Goal: Transaction & Acquisition: Subscribe to service/newsletter

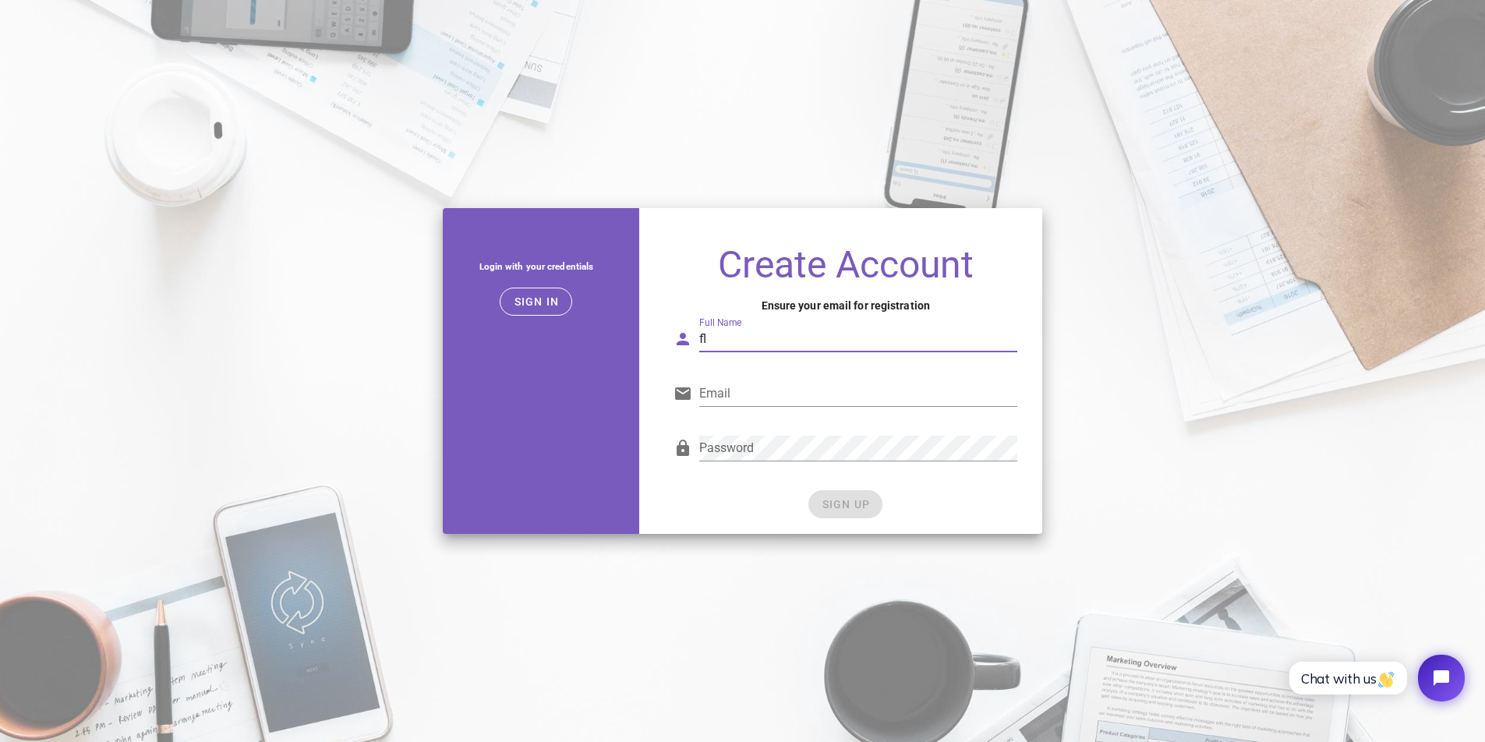
type input "f"
type input "Flo"
type input "f"
click at [1003, 403] on input "Email" at bounding box center [858, 393] width 318 height 25
click at [1003, 394] on input "Email" at bounding box center [858, 393] width 318 height 25
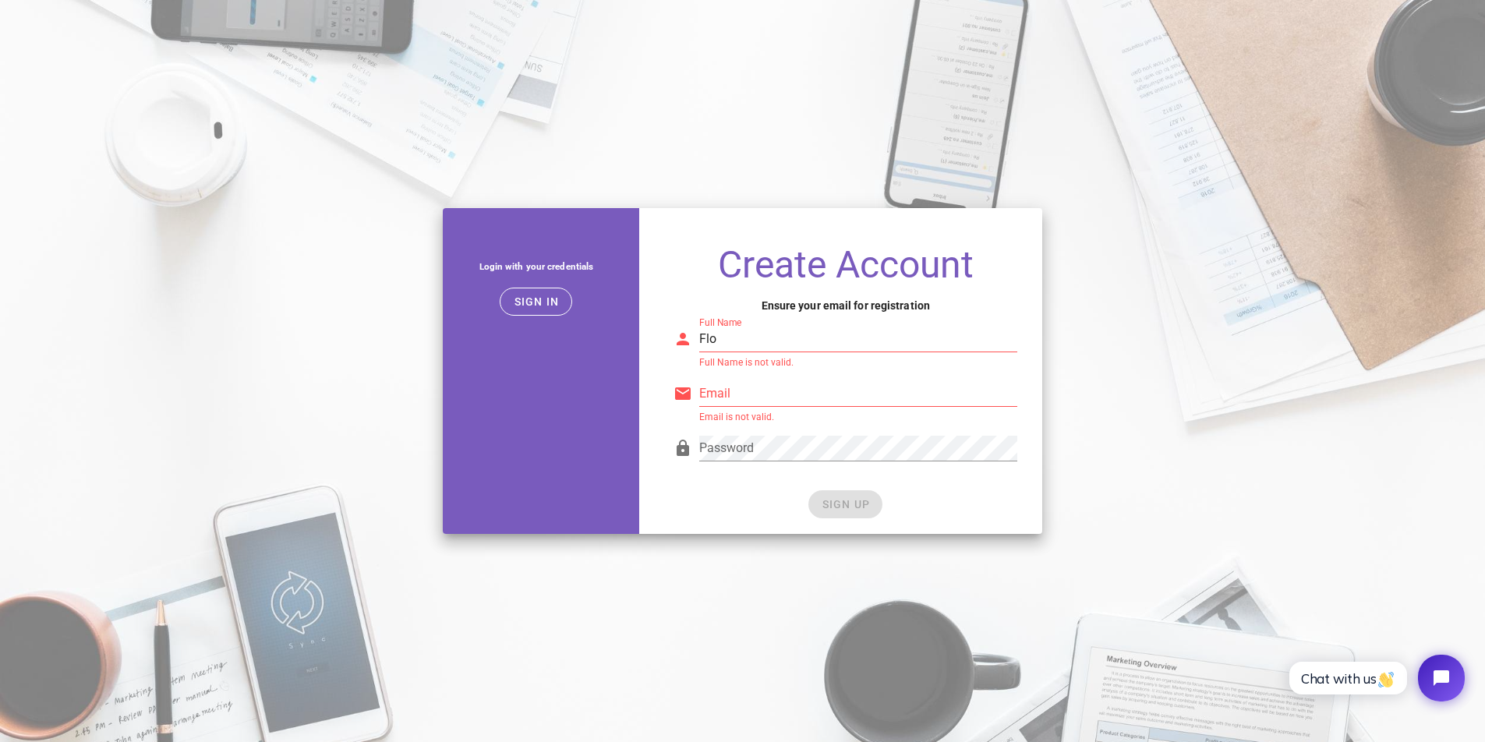
type input "submenu.lovely2f@icloud.com"
click at [727, 343] on input "Flo" at bounding box center [858, 339] width 318 height 25
type input "Flo Fr"
click at [833, 498] on span "SIGN UP" at bounding box center [845, 504] width 49 height 12
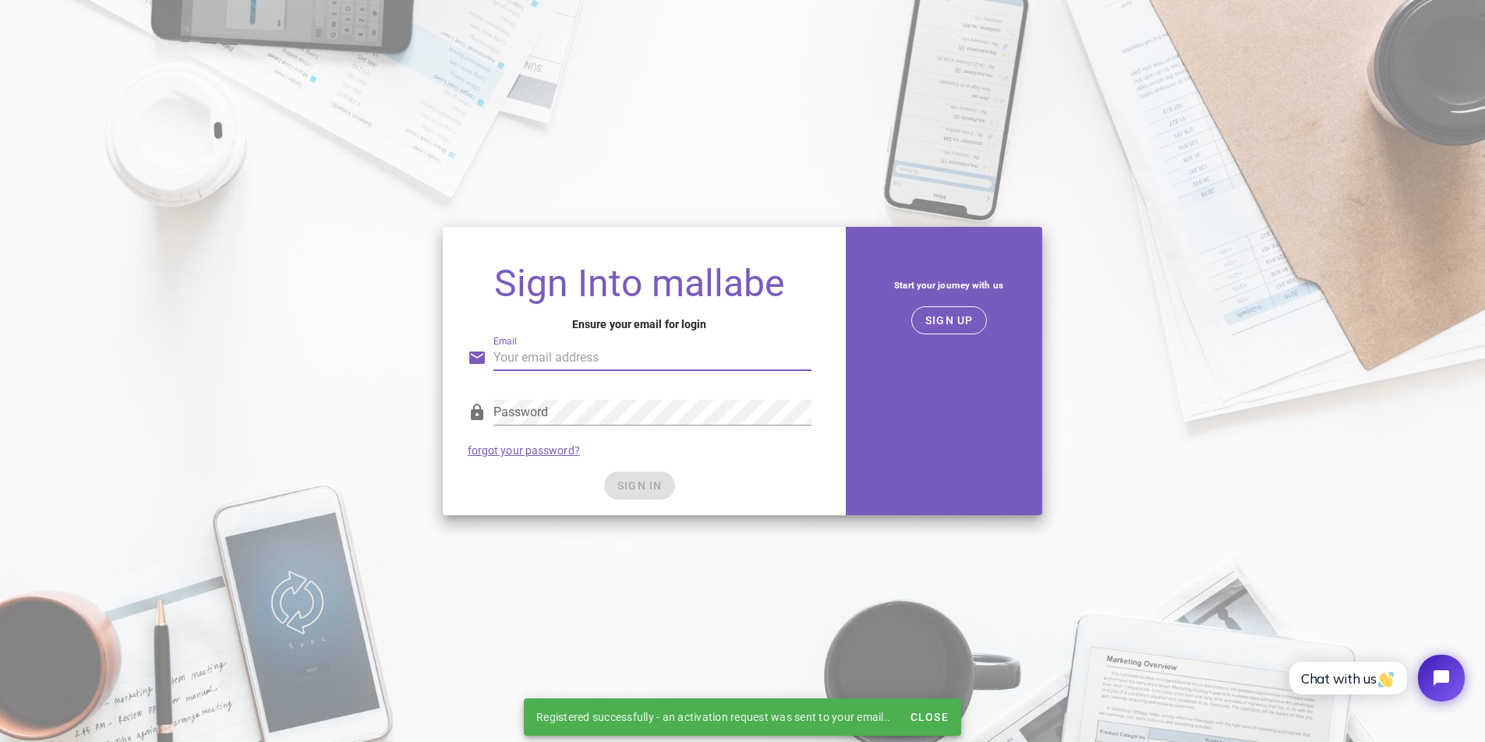
click at [802, 355] on input "Email" at bounding box center [652, 357] width 318 height 25
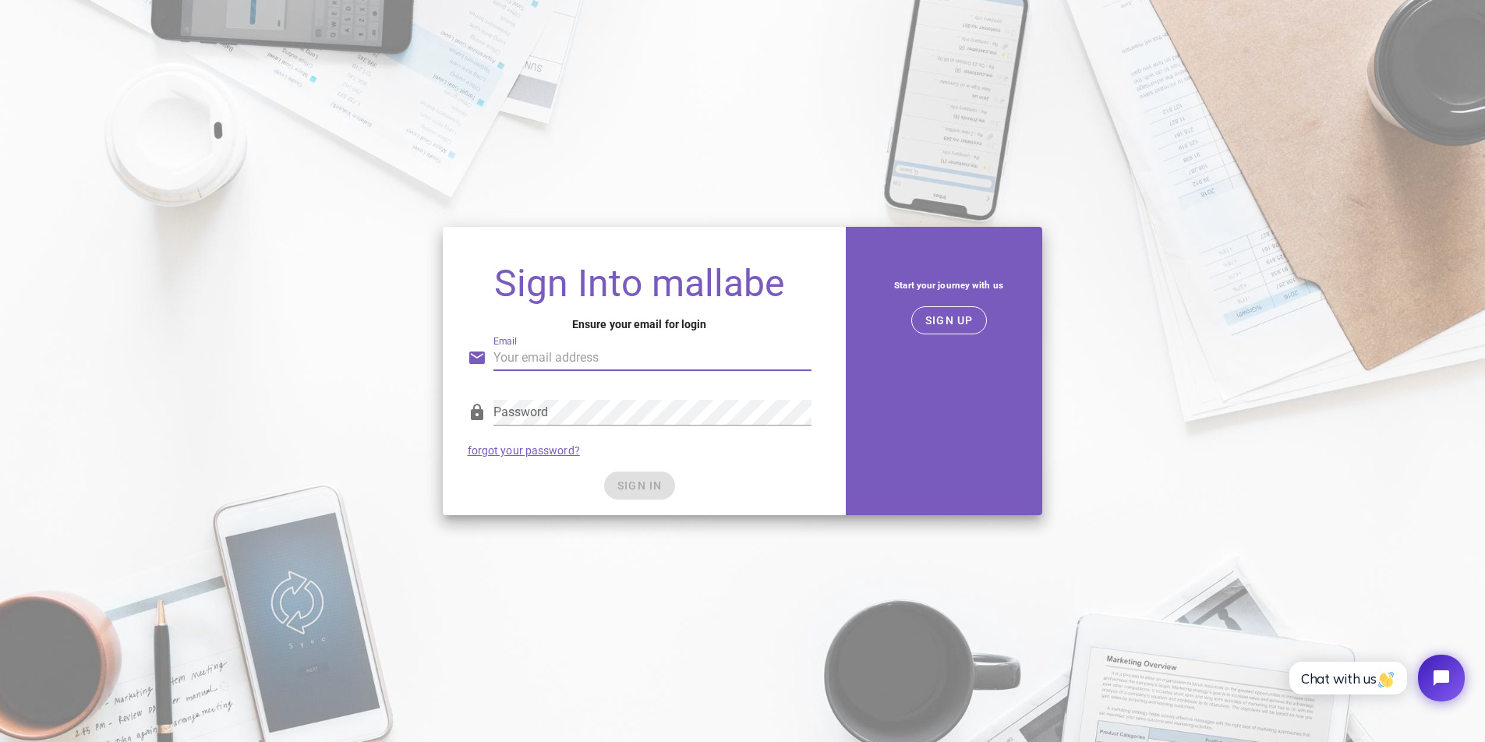
click at [505, 324] on div "Email" at bounding box center [639, 355] width 362 height 64
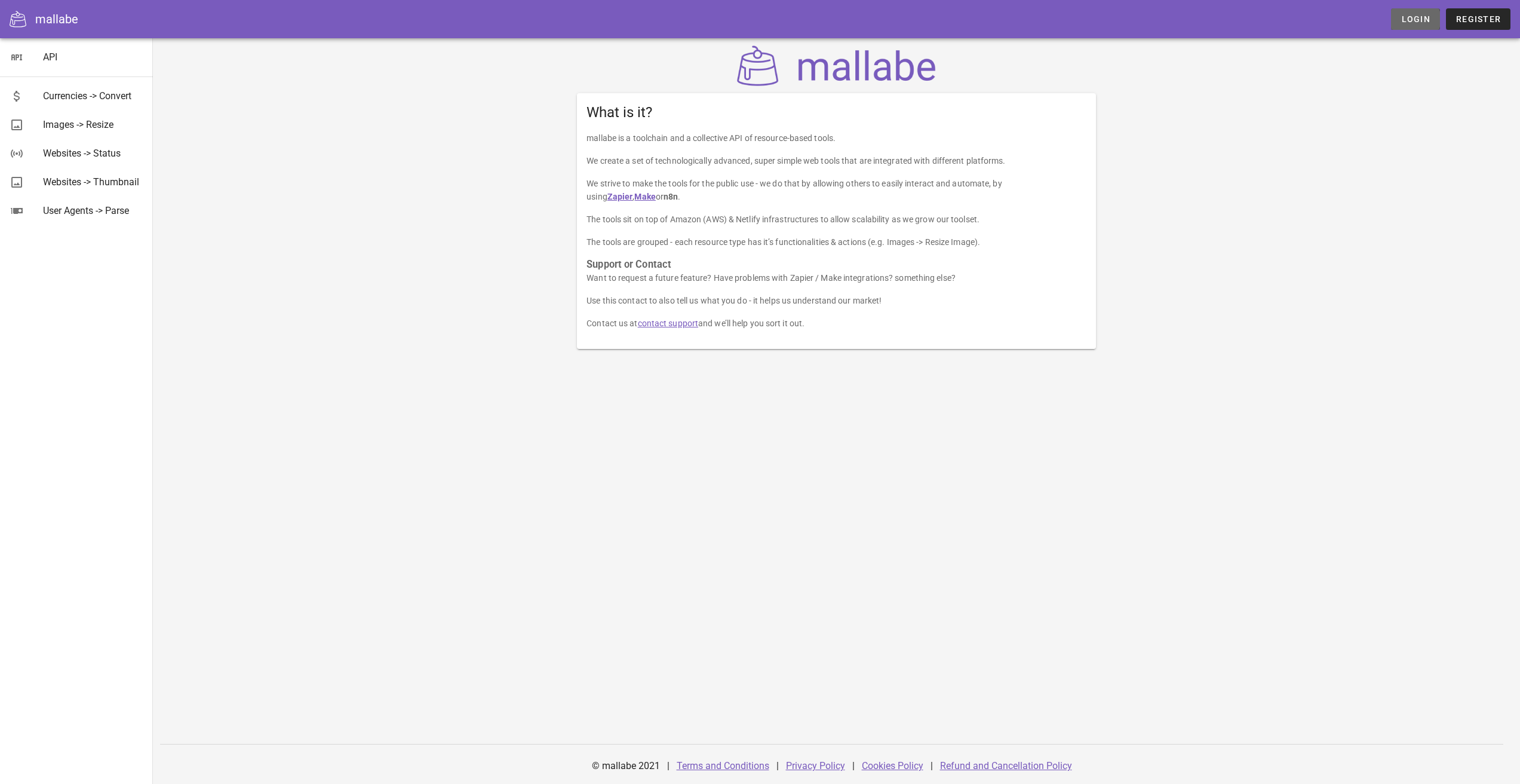
click at [1417, 23] on span "Login" at bounding box center [1416, 19] width 30 height 9
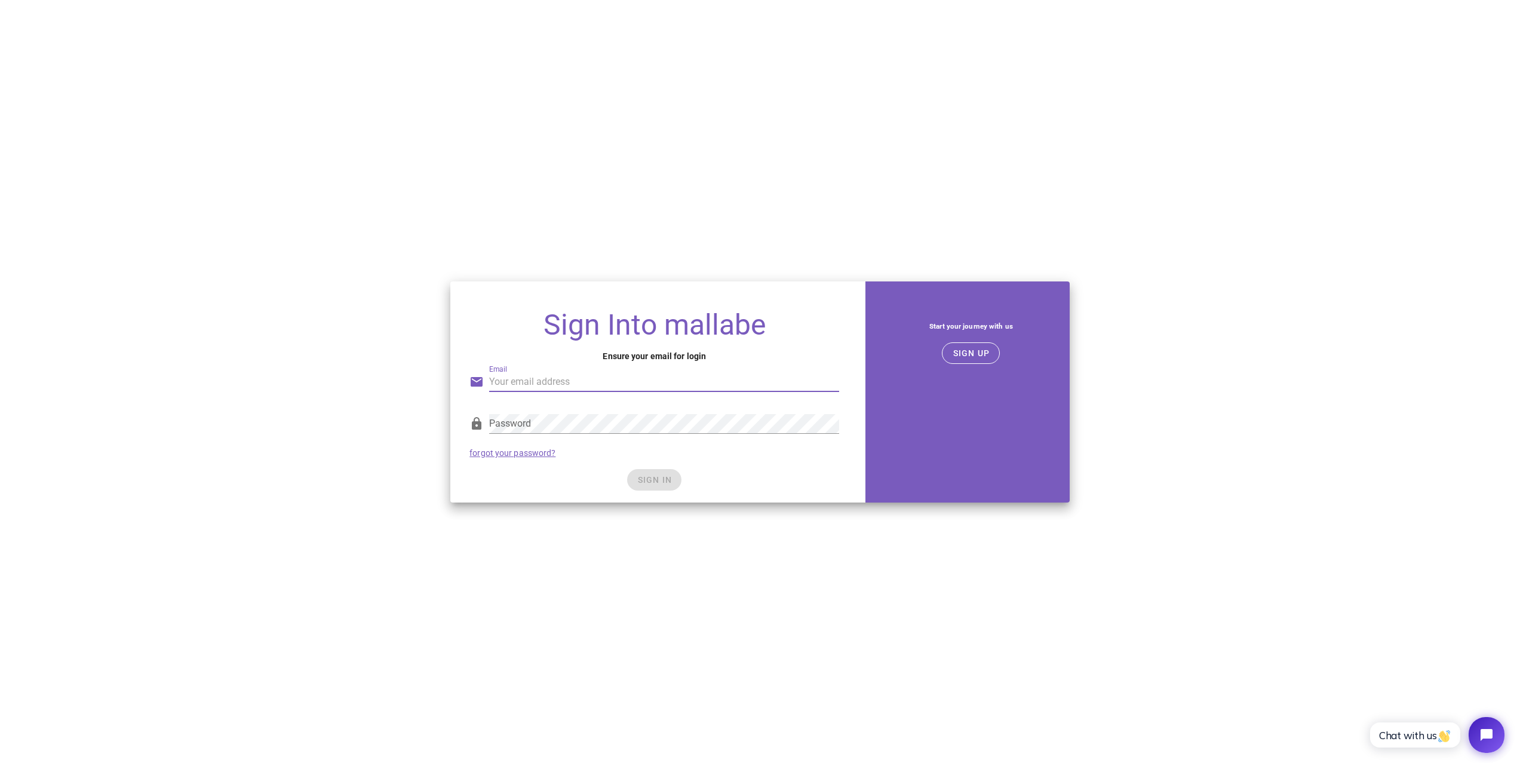
type input "[EMAIL_ADDRESS][DOMAIN_NAME]"
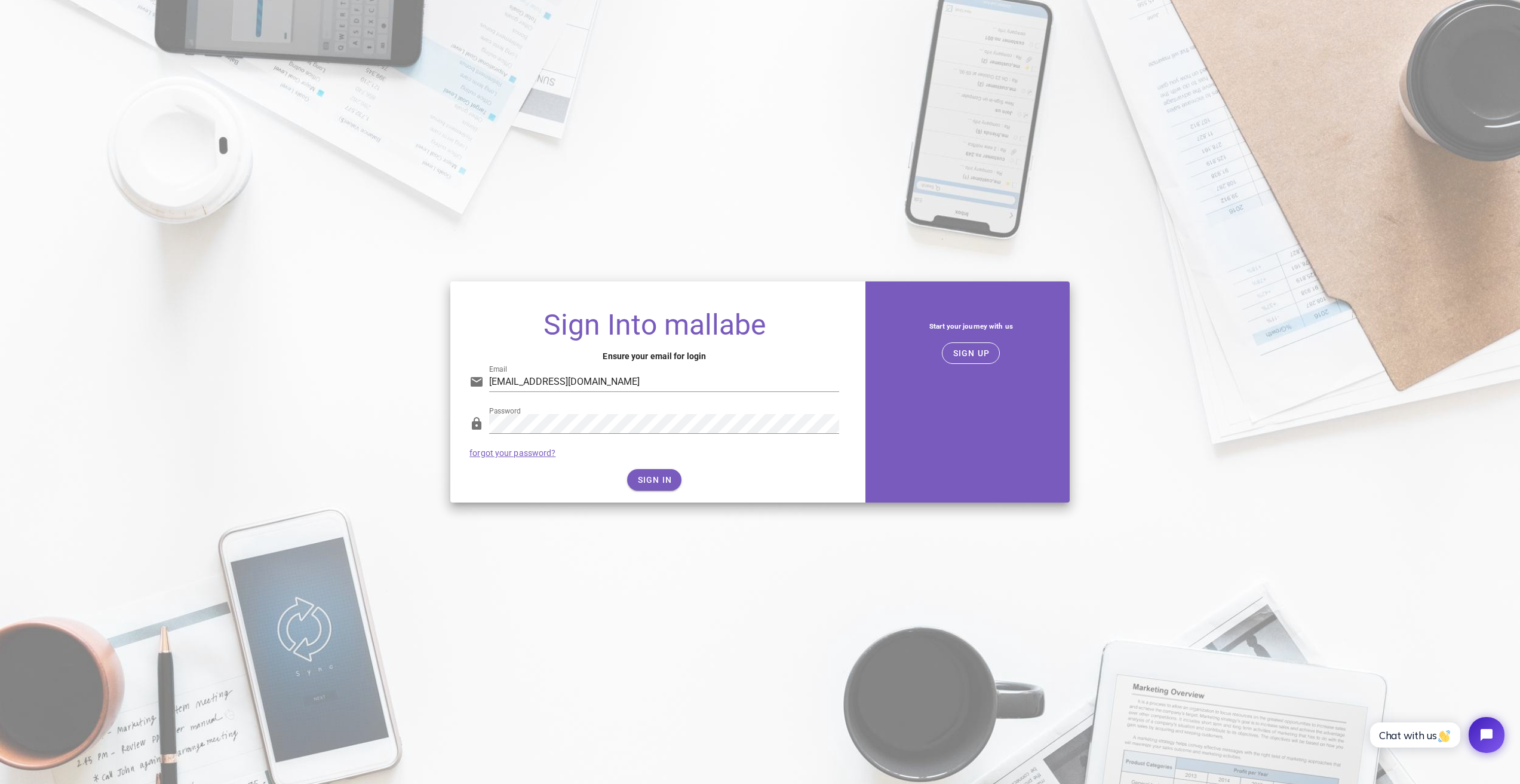
click at [759, 476] on div "SIGN IN" at bounding box center [655, 480] width 369 height 21
click at [639, 478] on span "SIGN IN" at bounding box center [655, 480] width 35 height 9
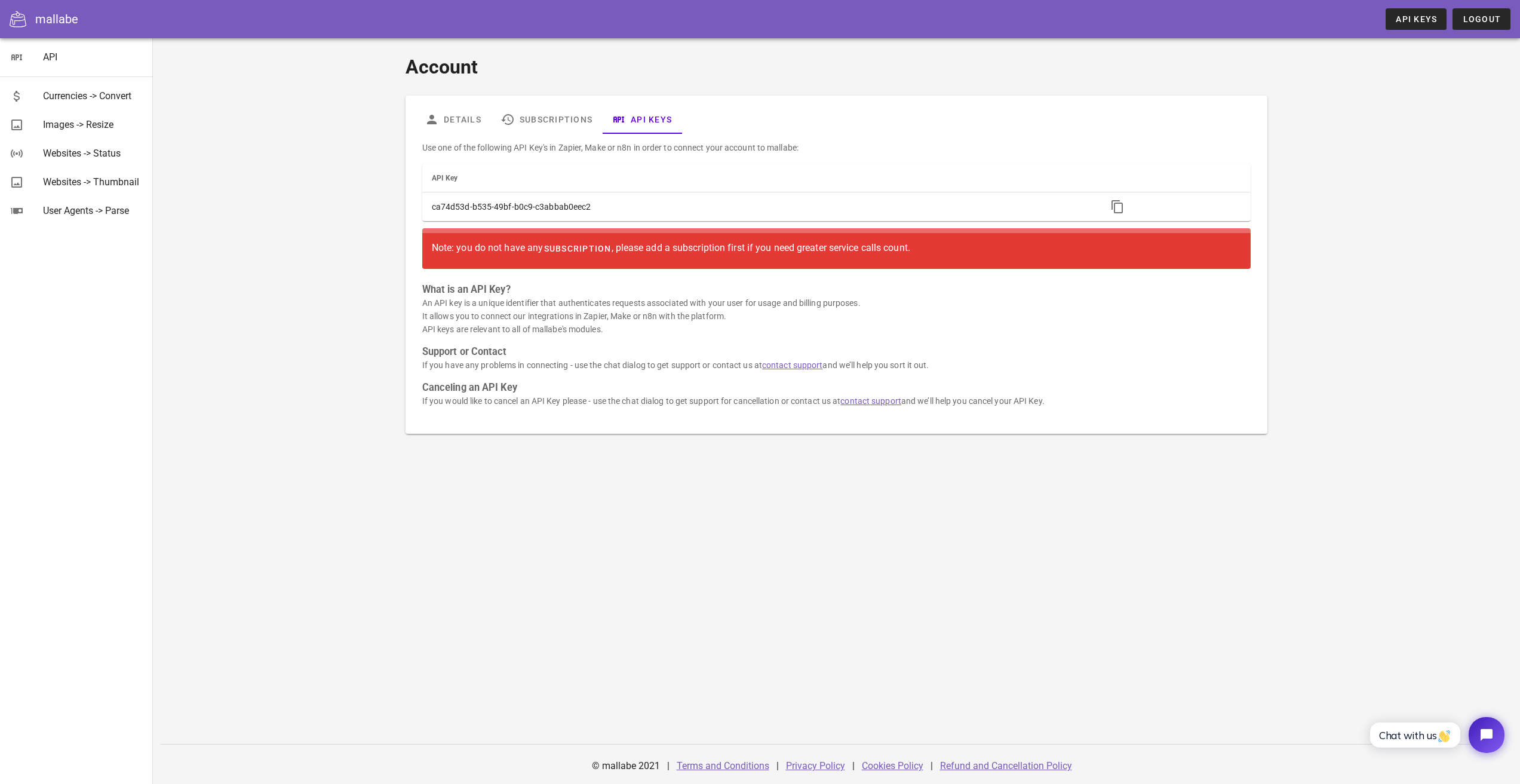
click at [583, 248] on span "subscription" at bounding box center [576, 248] width 68 height 9
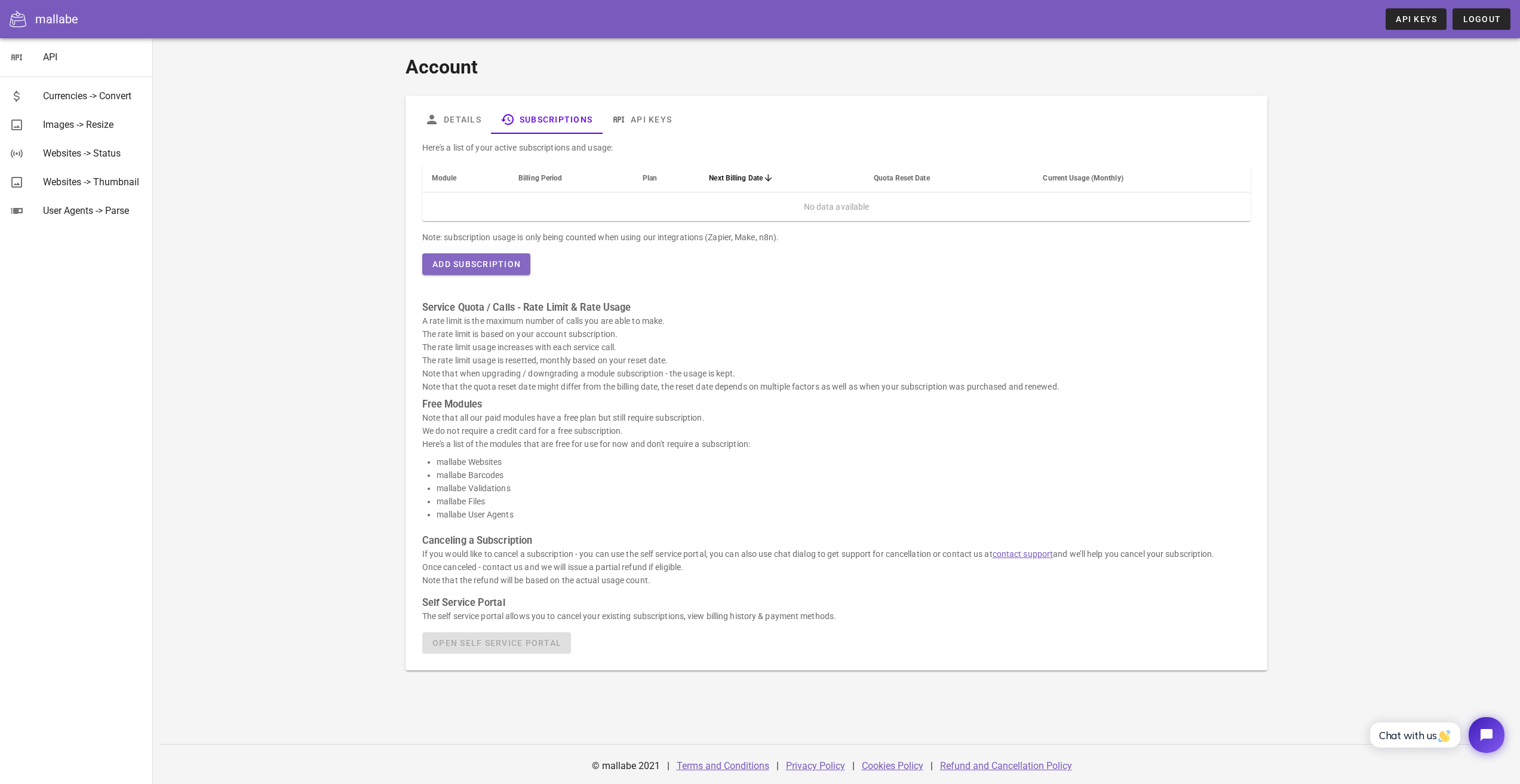
click at [472, 266] on span "Add Subscription" at bounding box center [476, 264] width 89 height 9
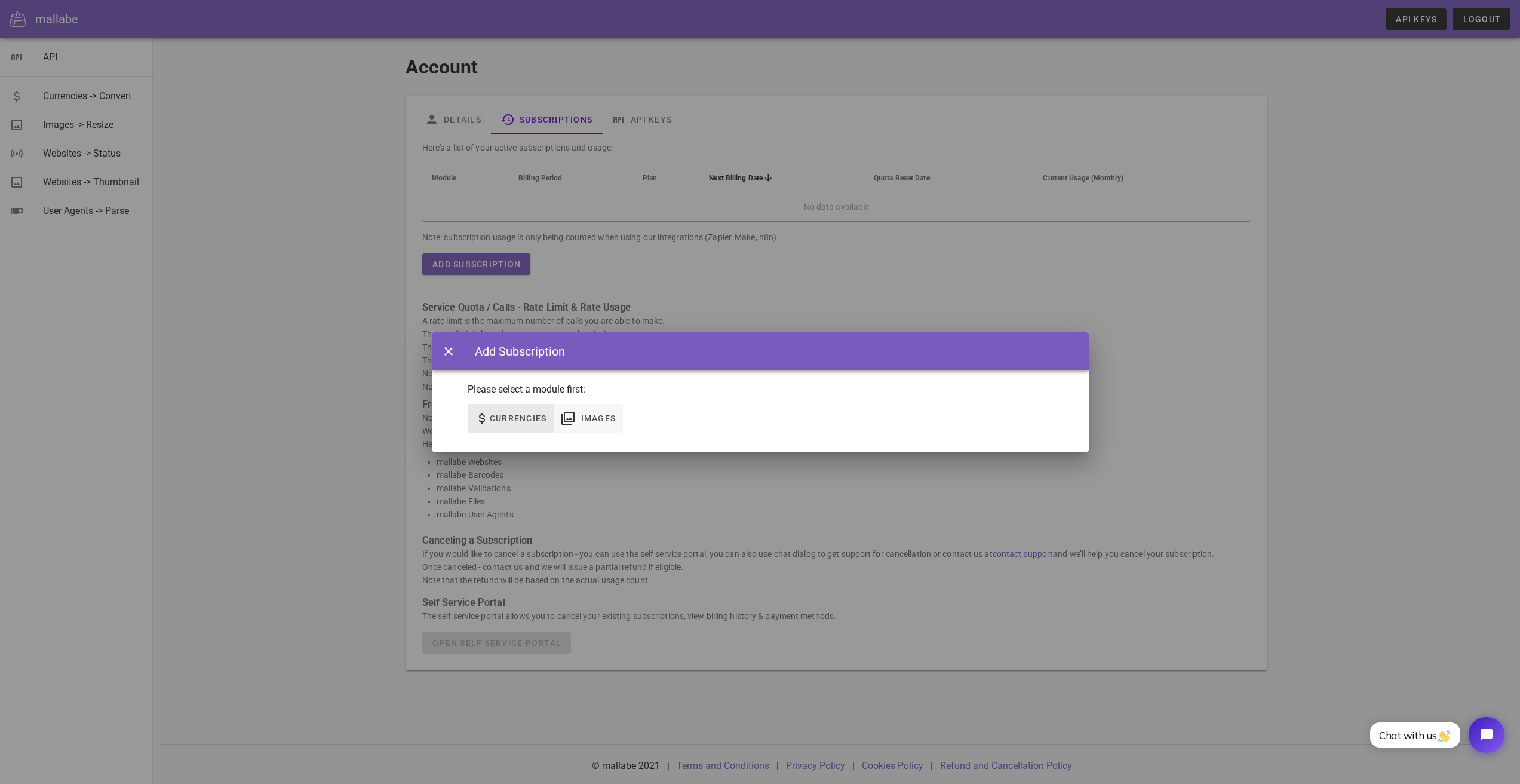
click at [513, 412] on span "Currencies" at bounding box center [511, 418] width 72 height 15
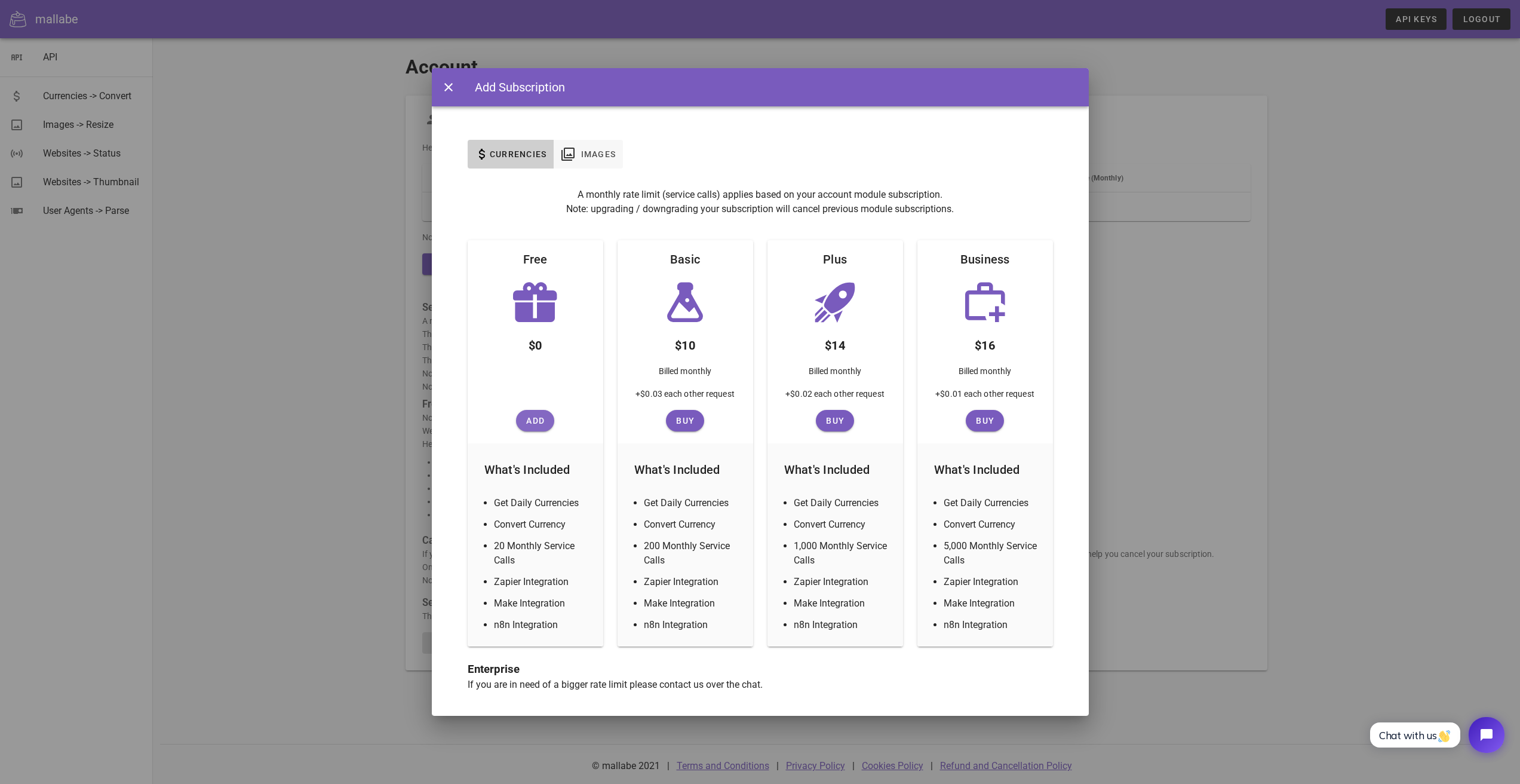
click at [533, 418] on span "Add" at bounding box center [535, 420] width 28 height 9
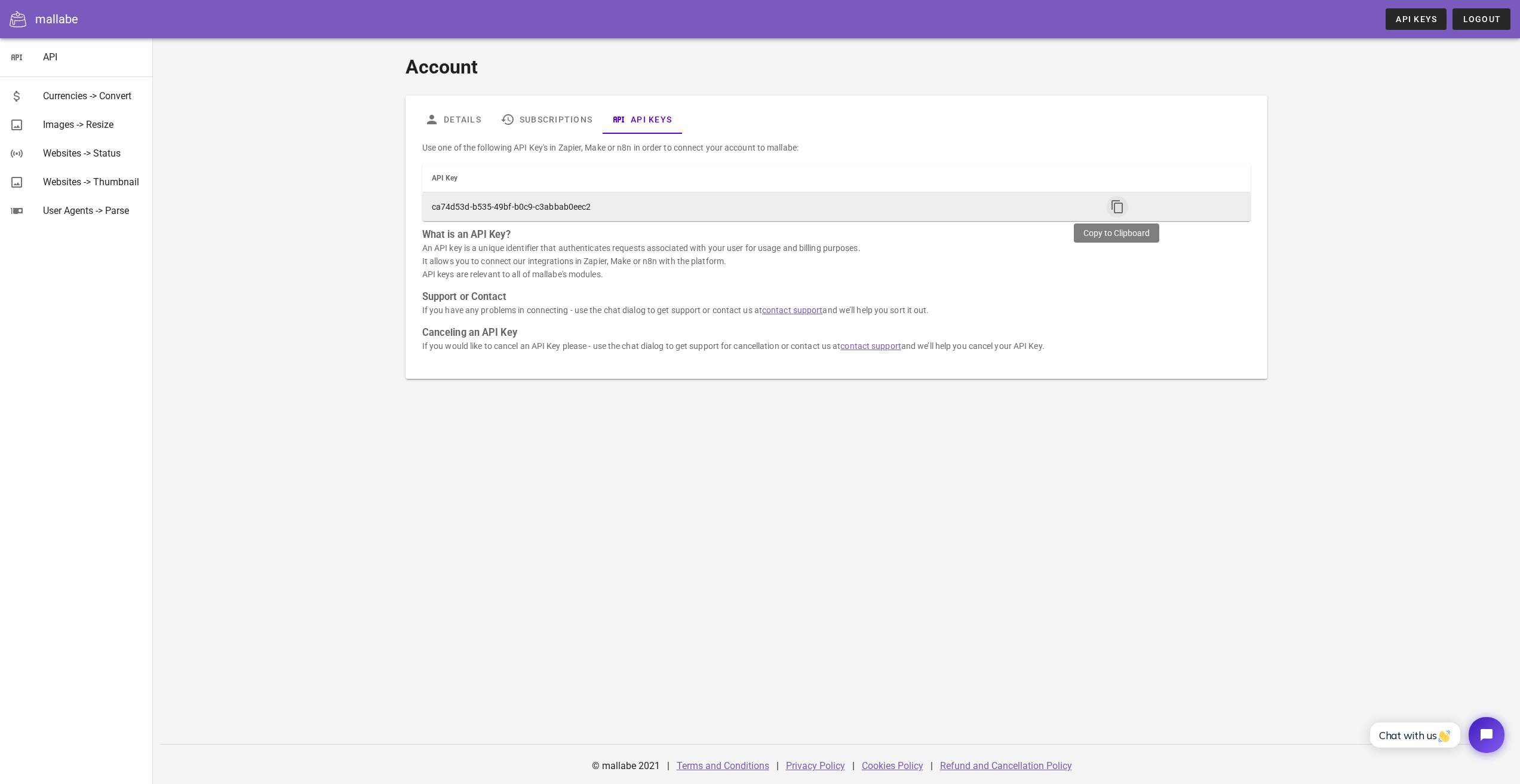
click at [1112, 207] on icon "button" at bounding box center [1118, 206] width 15 height 15
